Goal: Task Accomplishment & Management: Complete application form

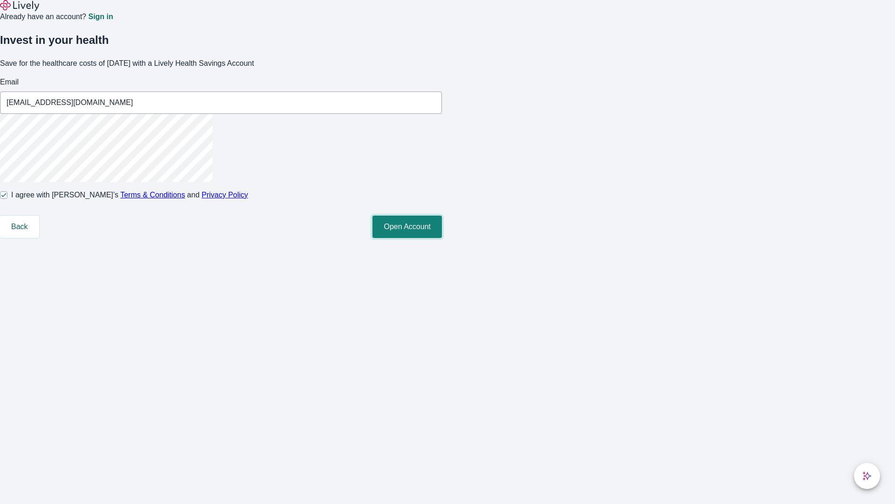
click at [442, 238] on button "Open Account" at bounding box center [407, 226] width 69 height 22
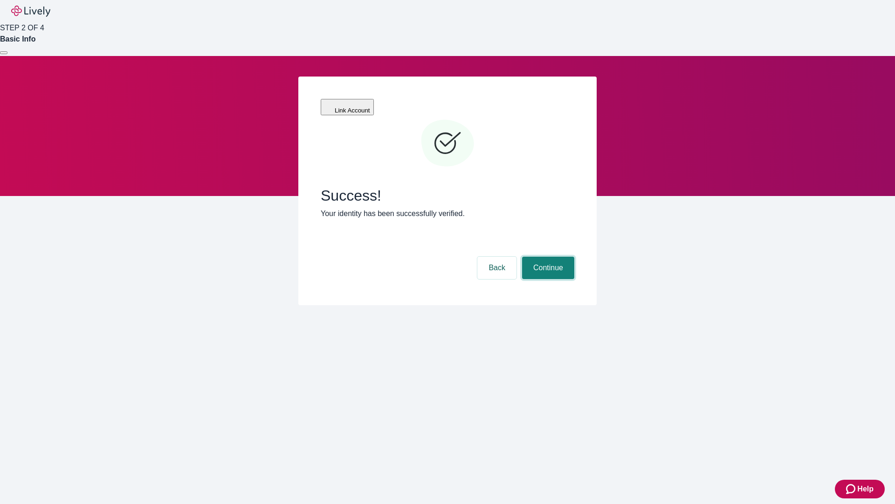
click at [547, 256] on button "Continue" at bounding box center [548, 267] width 52 height 22
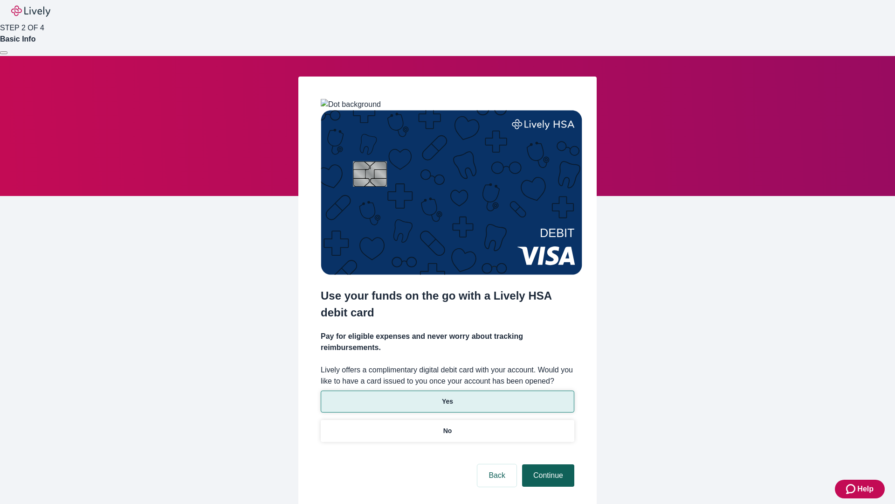
click at [447, 396] on p "Yes" at bounding box center [447, 401] width 11 height 10
click at [547, 464] on button "Continue" at bounding box center [548, 475] width 52 height 22
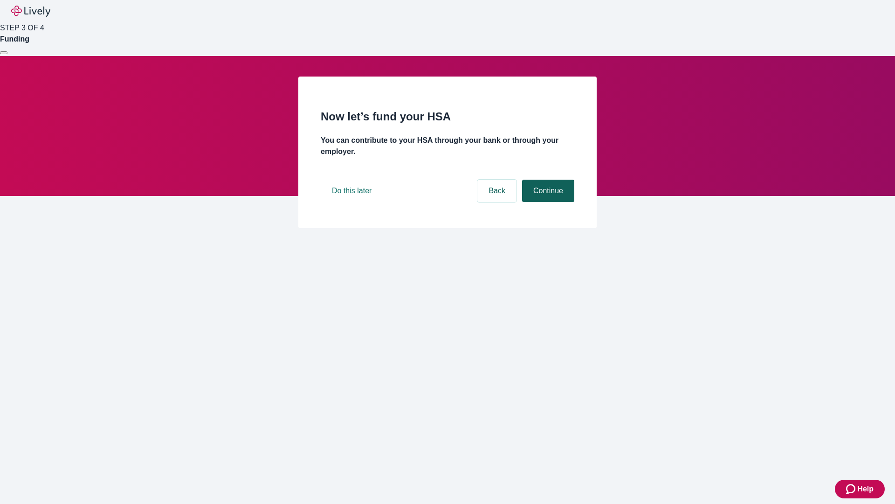
click at [547, 202] on button "Continue" at bounding box center [548, 191] width 52 height 22
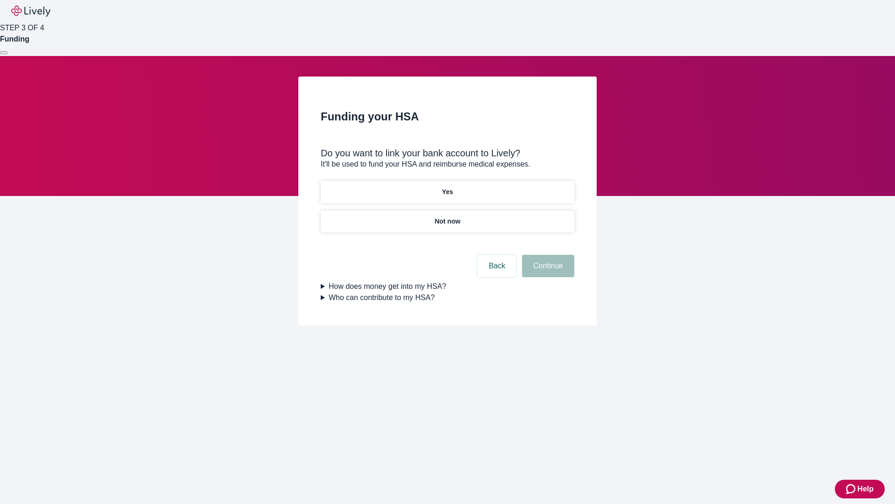
click at [447, 216] on p "Not now" at bounding box center [448, 221] width 26 height 10
click at [547, 271] on button "Continue" at bounding box center [548, 266] width 52 height 22
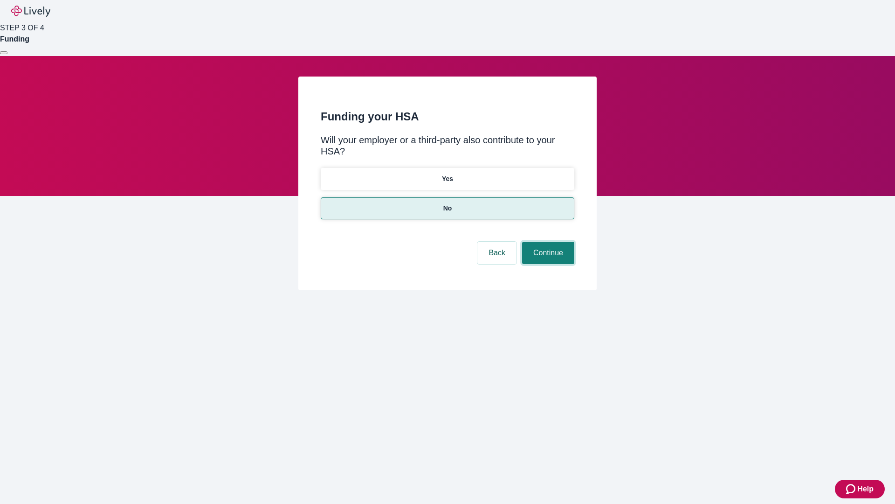
click at [547, 242] on button "Continue" at bounding box center [548, 253] width 52 height 22
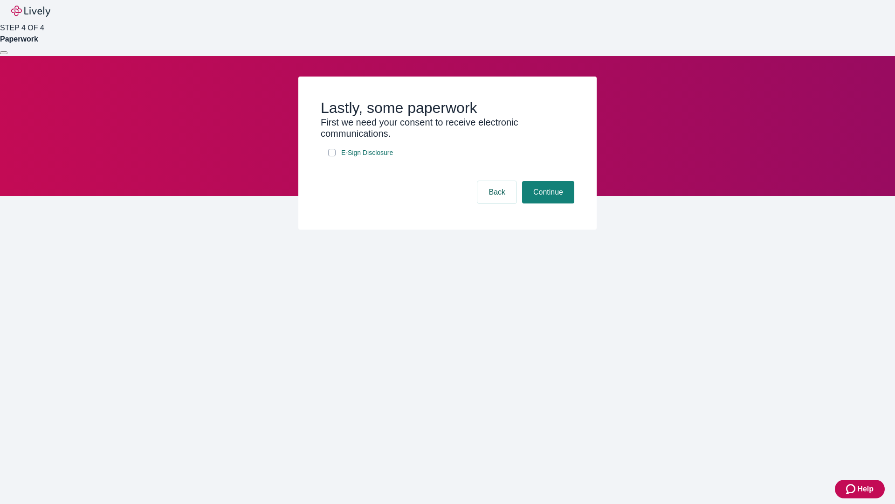
click at [332, 156] on input "E-Sign Disclosure" at bounding box center [331, 152] width 7 height 7
checkbox input "true"
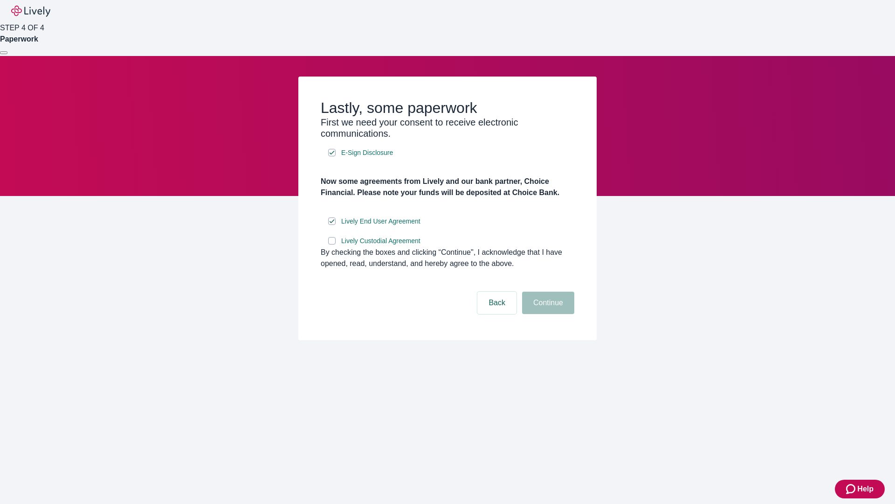
click at [332, 244] on input "Lively Custodial Agreement" at bounding box center [331, 240] width 7 height 7
checkbox input "true"
click at [547, 314] on button "Continue" at bounding box center [548, 302] width 52 height 22
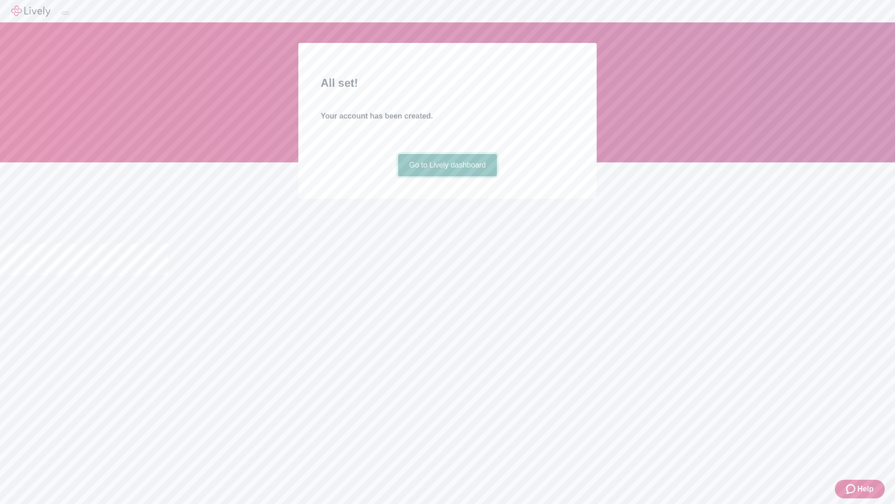
click at [447, 176] on link "Go to Lively dashboard" at bounding box center [447, 165] width 99 height 22
